Goal: Feedback & Contribution: Leave review/rating

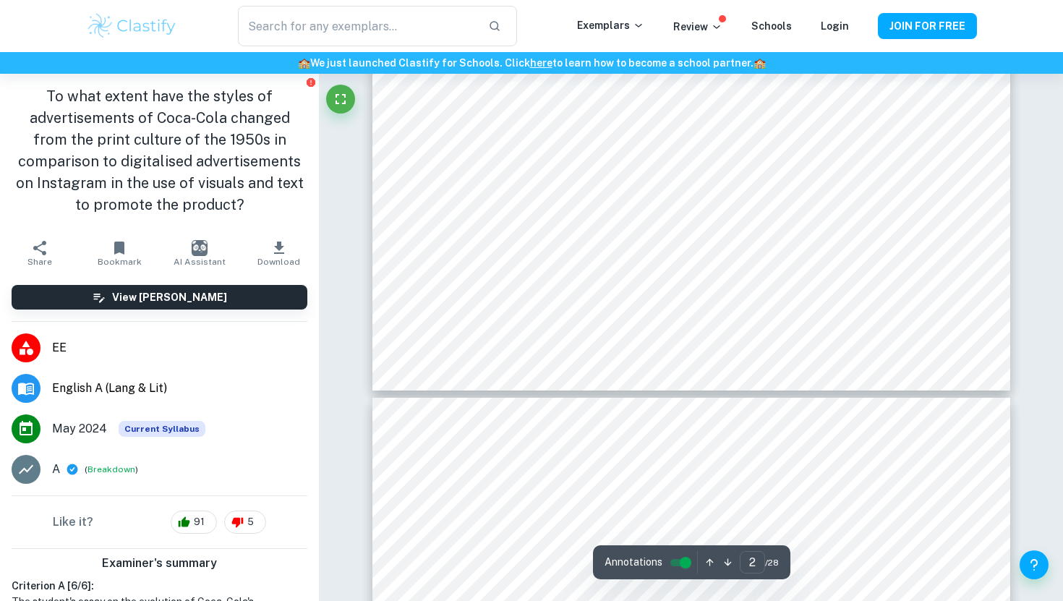
type input "3"
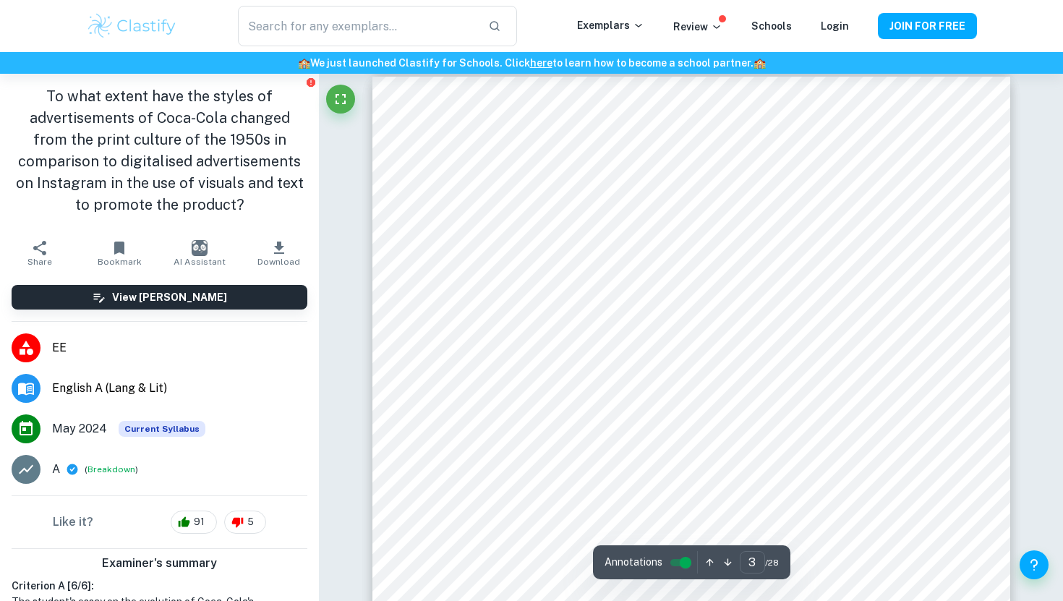
scroll to position [2039, 0]
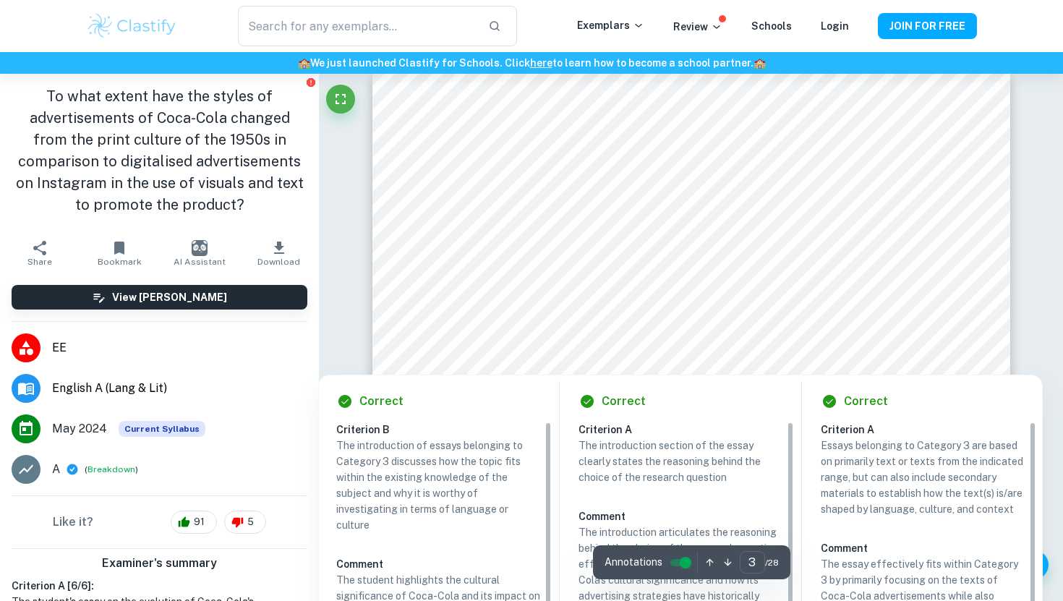
drag, startPoint x: 524, startPoint y: 212, endPoint x: 563, endPoint y: 215, distance: 39.2
click at [563, 216] on div at bounding box center [690, 224] width 483 height 30
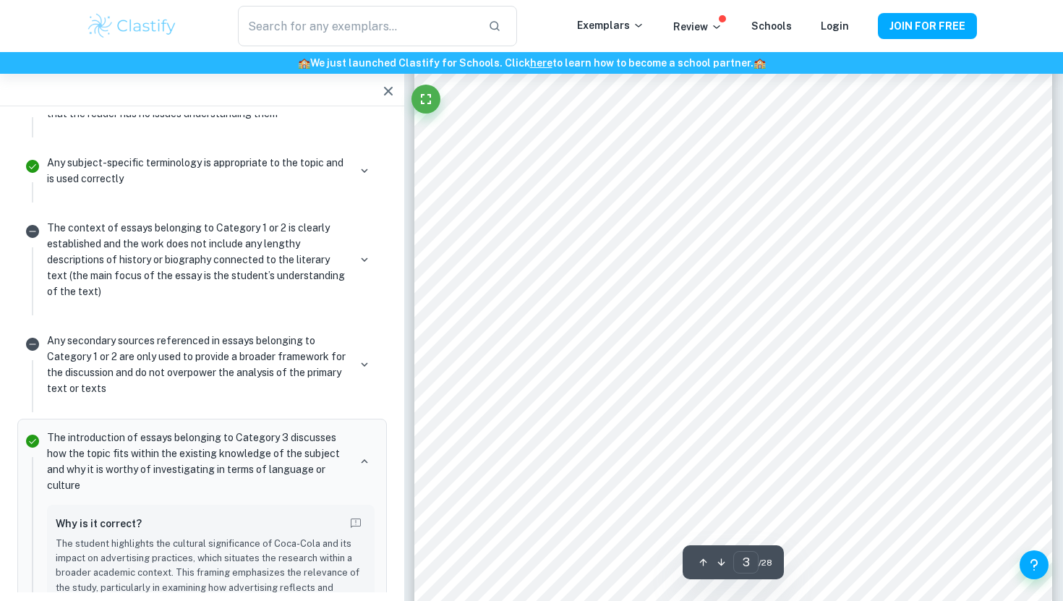
scroll to position [2226, 0]
type input "5"
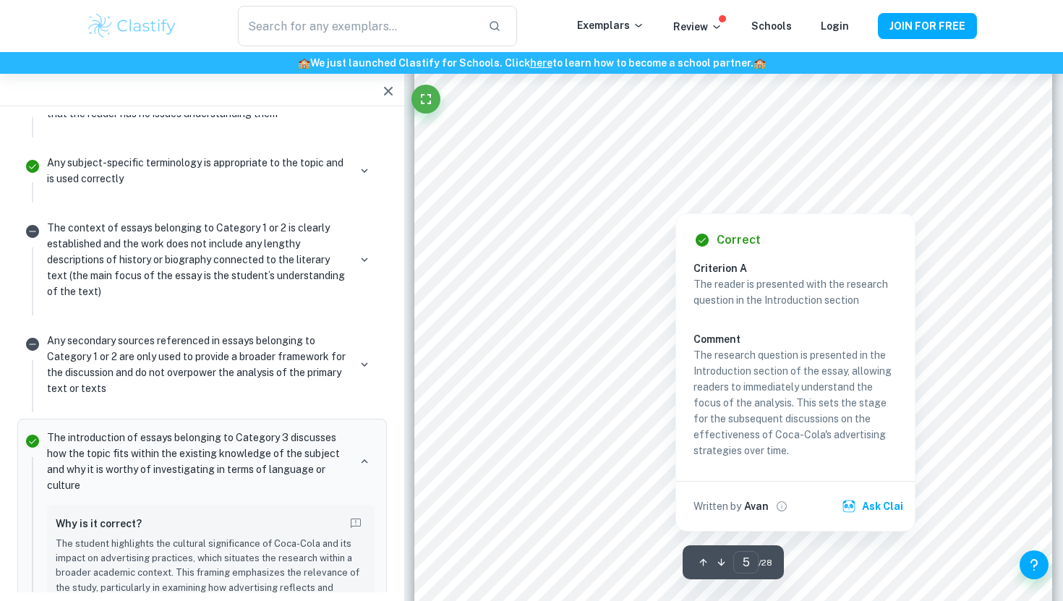
click at [627, 155] on div at bounding box center [733, 174] width 482 height 46
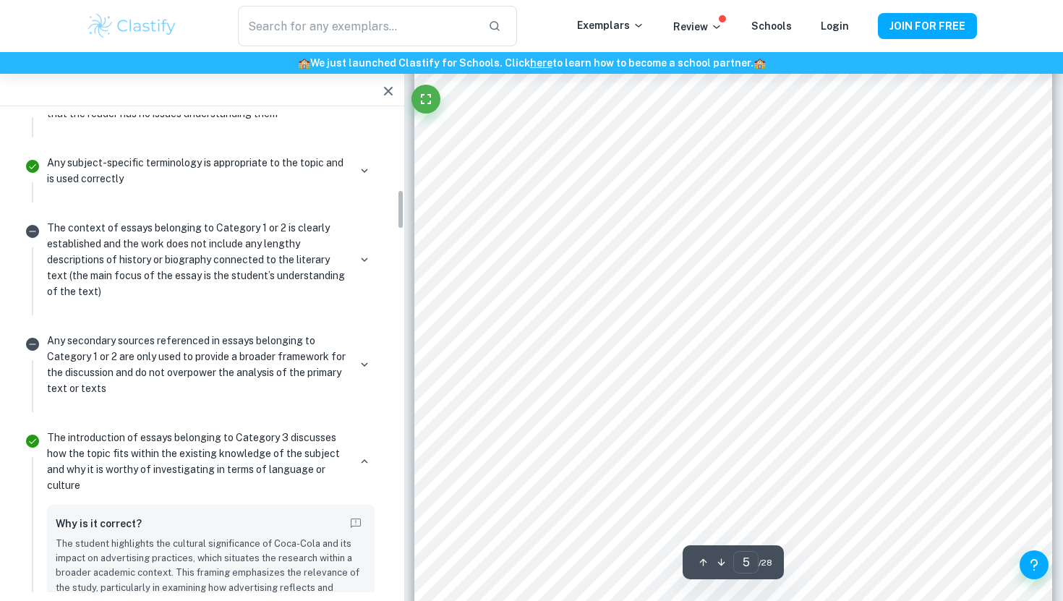
scroll to position [884, 0]
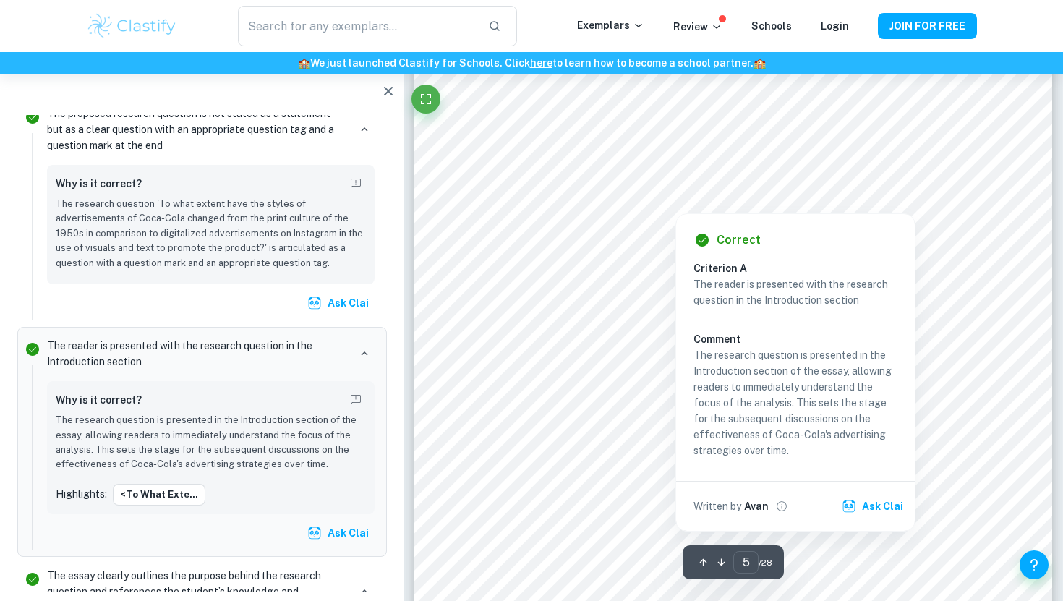
click at [629, 145] on div at bounding box center [762, 152] width 426 height 30
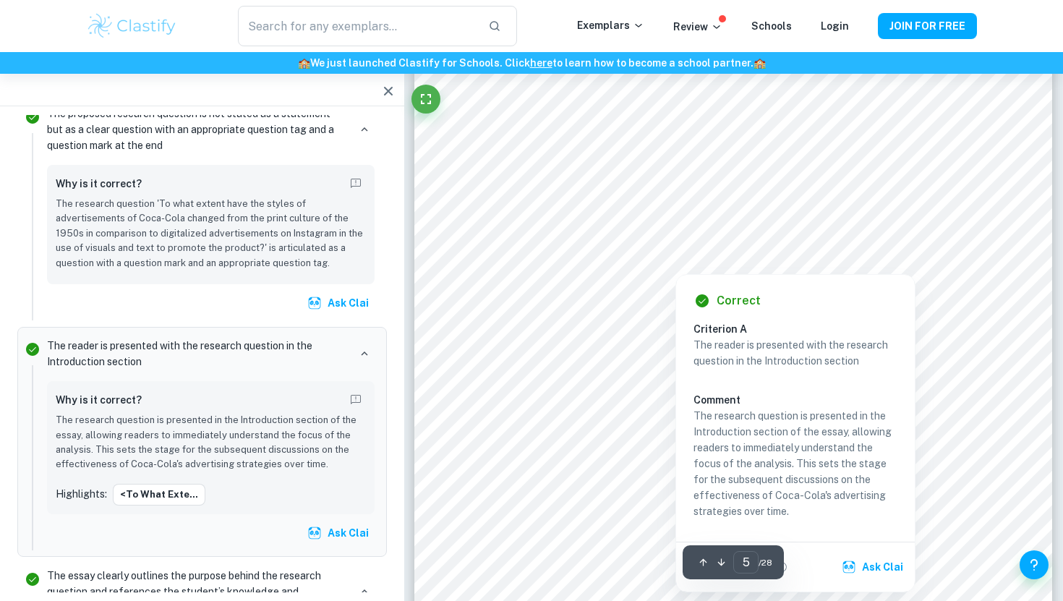
scroll to position [4075, 0]
